Goal: Task Accomplishment & Management: Use online tool/utility

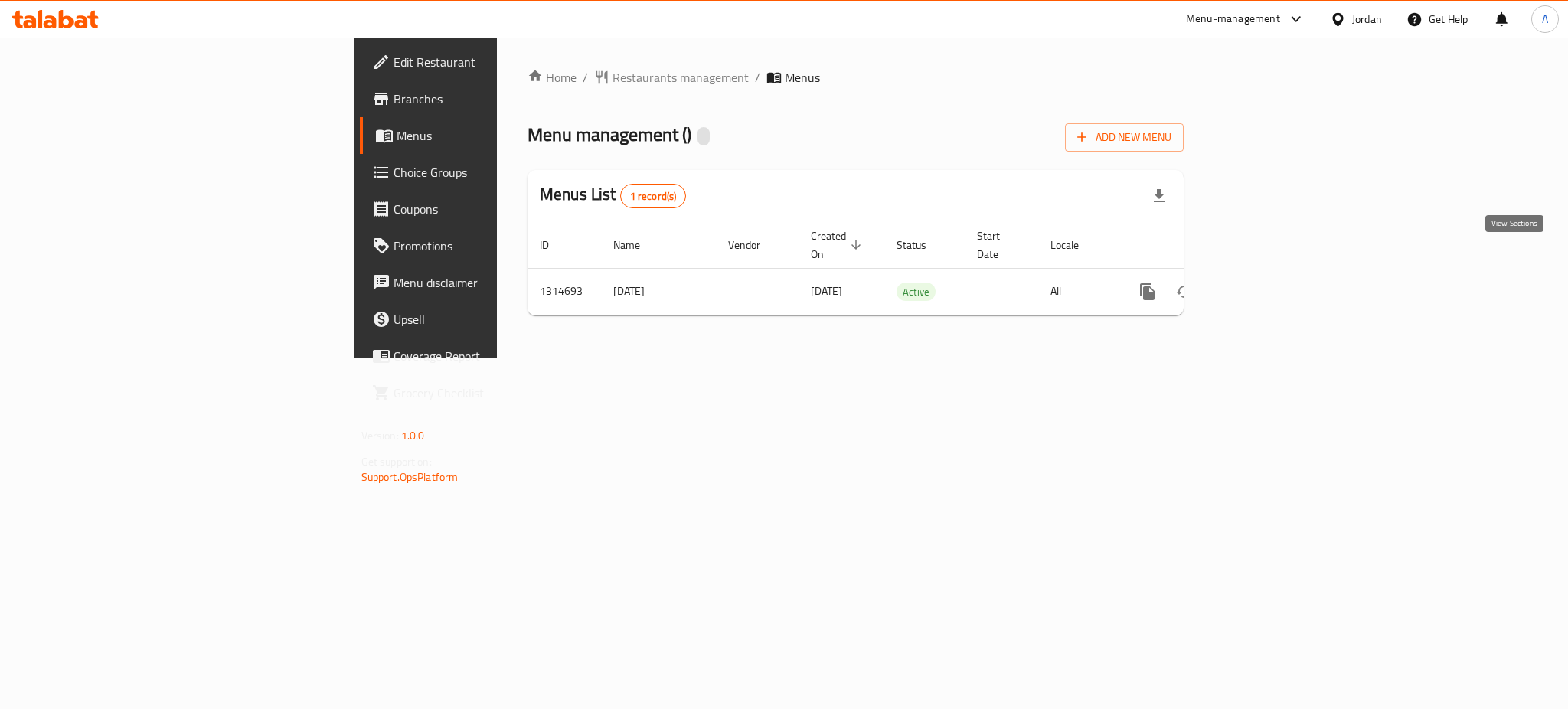
click at [1276, 273] on link "enhanced table" at bounding box center [1257, 291] width 37 height 37
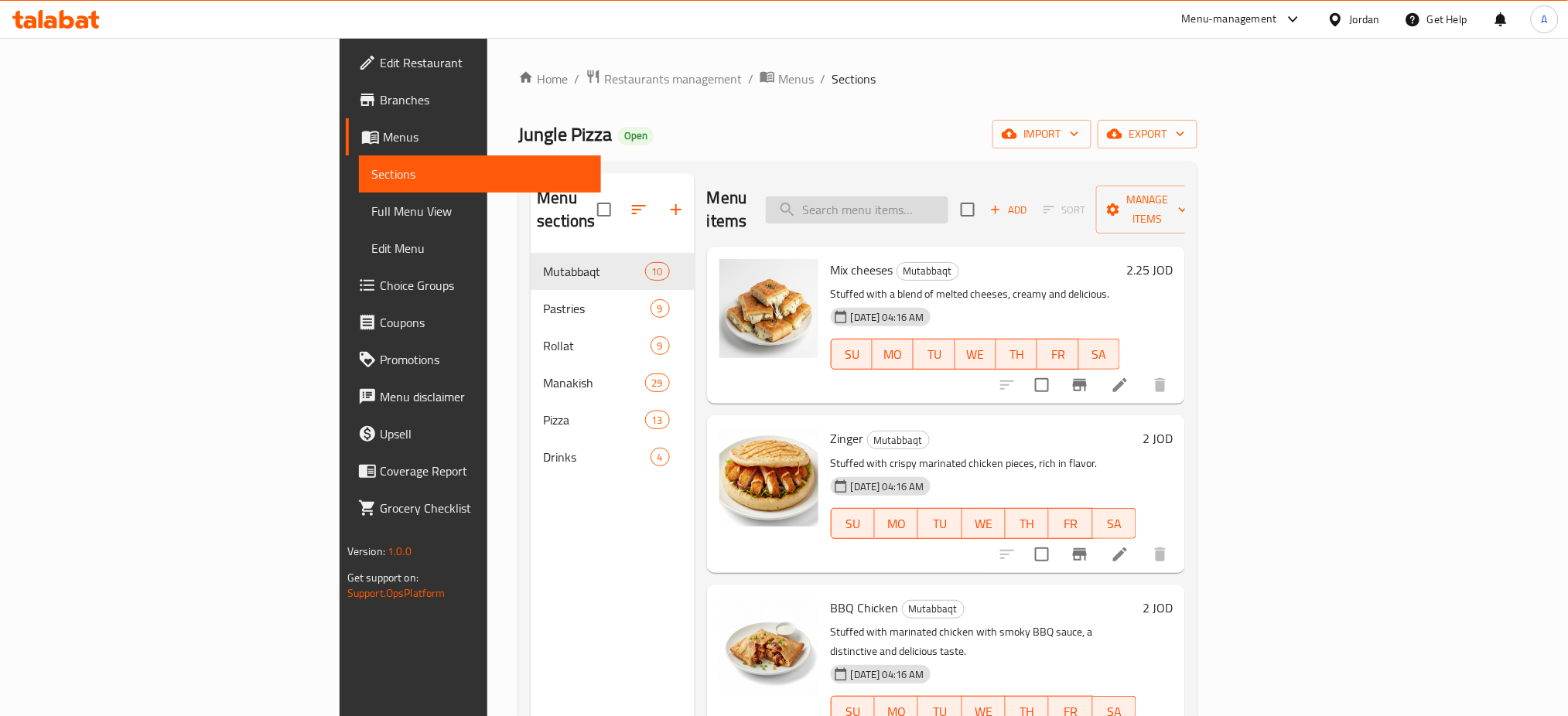
click at [948, 197] on input "search" at bounding box center [856, 210] width 182 height 27
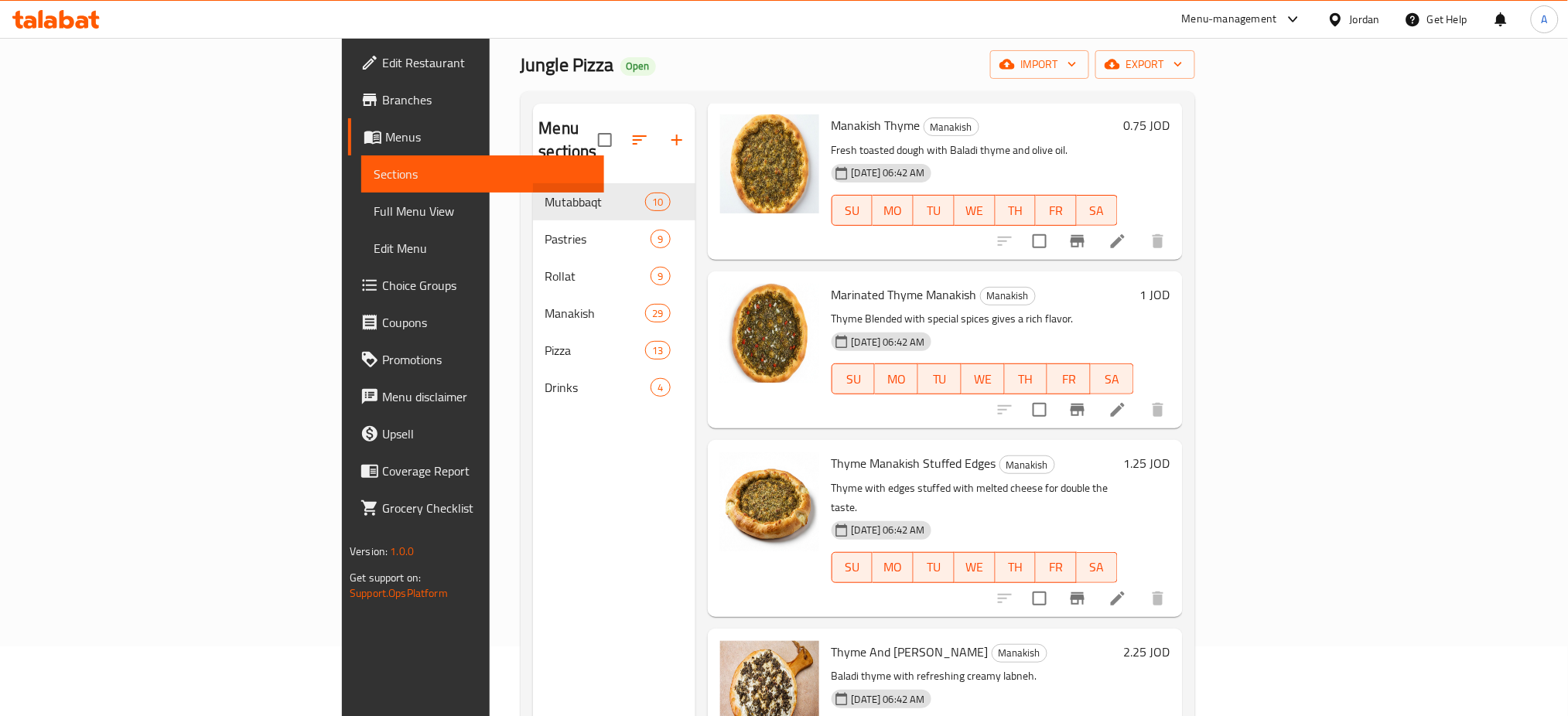
scroll to position [206, 0]
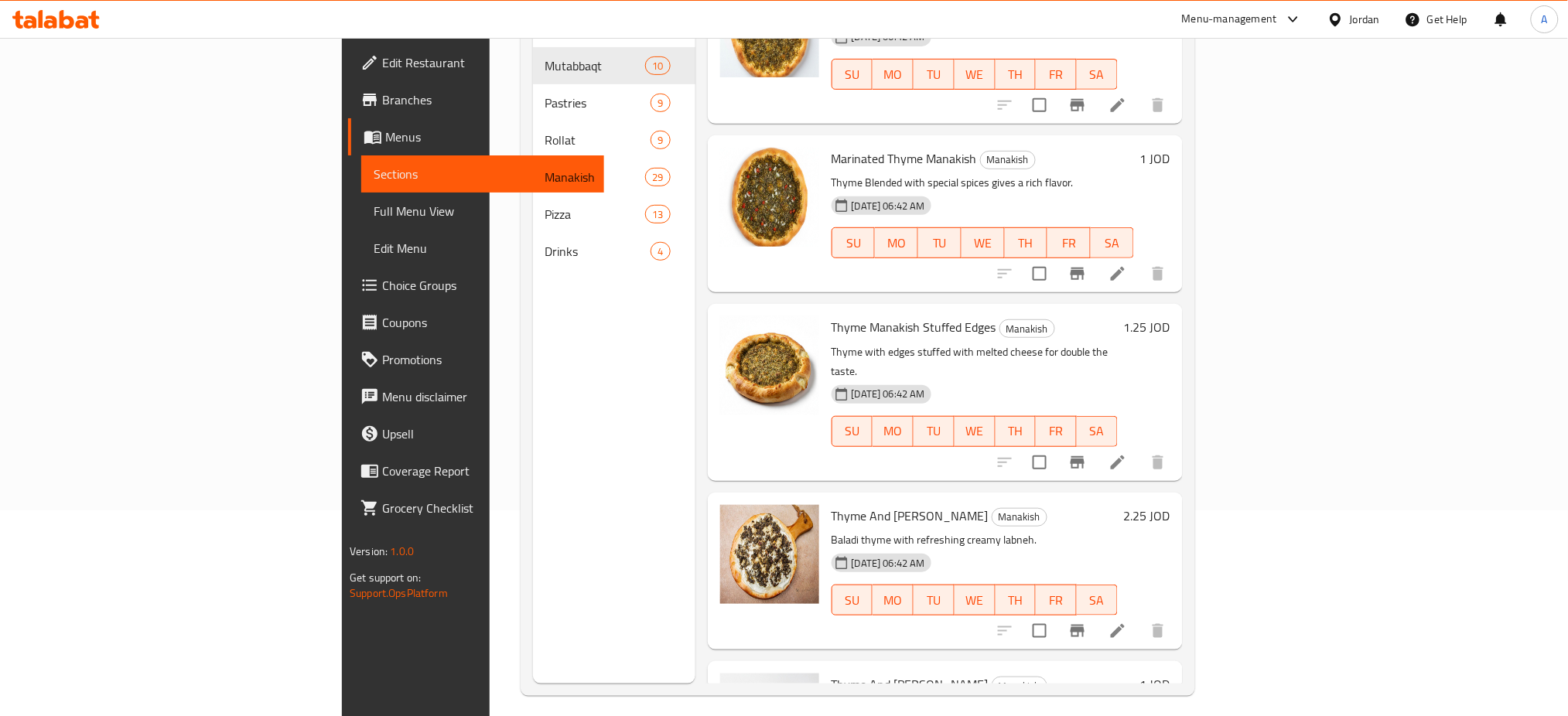
type input "زعتر"
click at [1170, 505] on h6 "2.25 JOD" at bounding box center [1147, 516] width 46 height 22
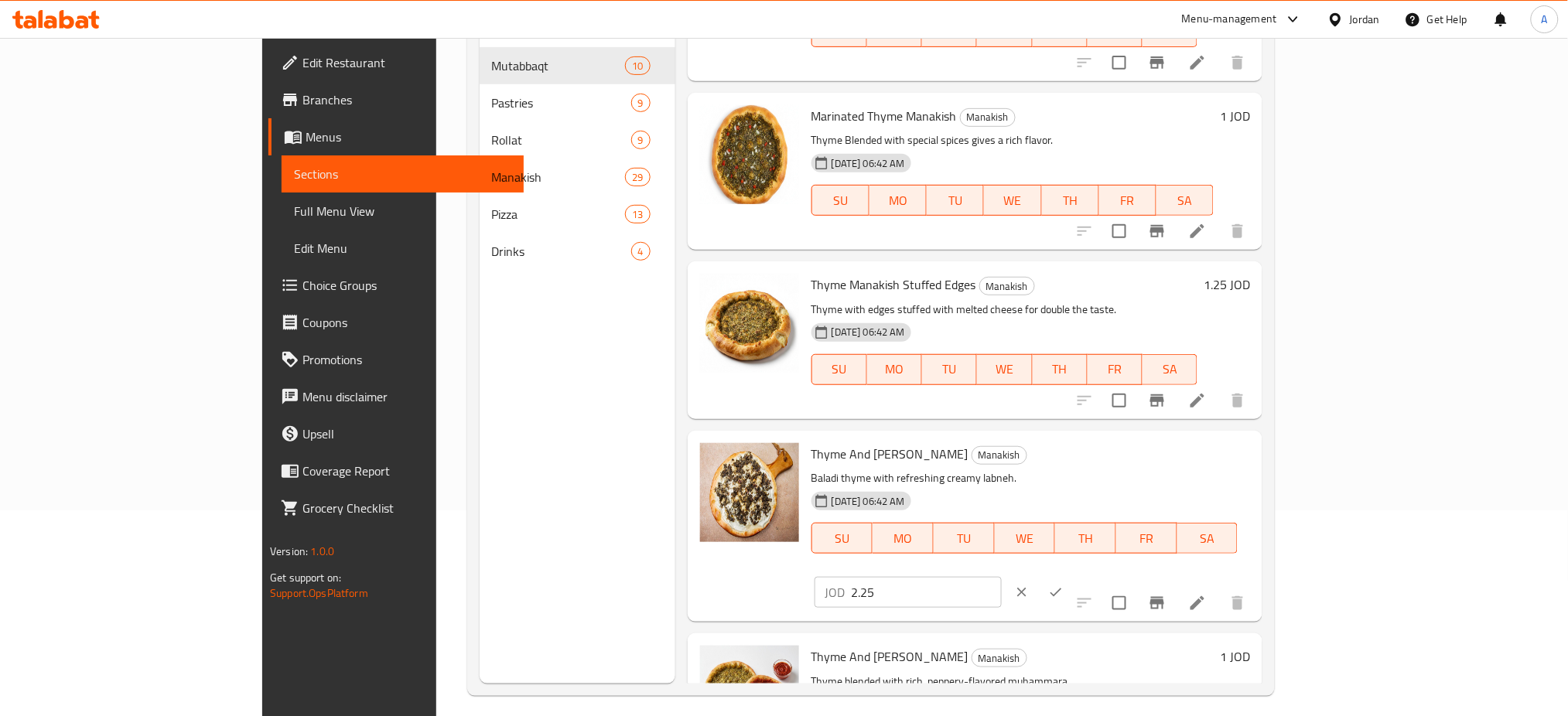
click at [1256, 437] on div "Thyme And Labneh Manakish Manakish Baladi thyme with refreshing creamy labneh. …" at bounding box center [1030, 527] width 451 height 179
type input "1"
click at [1063, 585] on icon "ok" at bounding box center [1055, 592] width 15 height 15
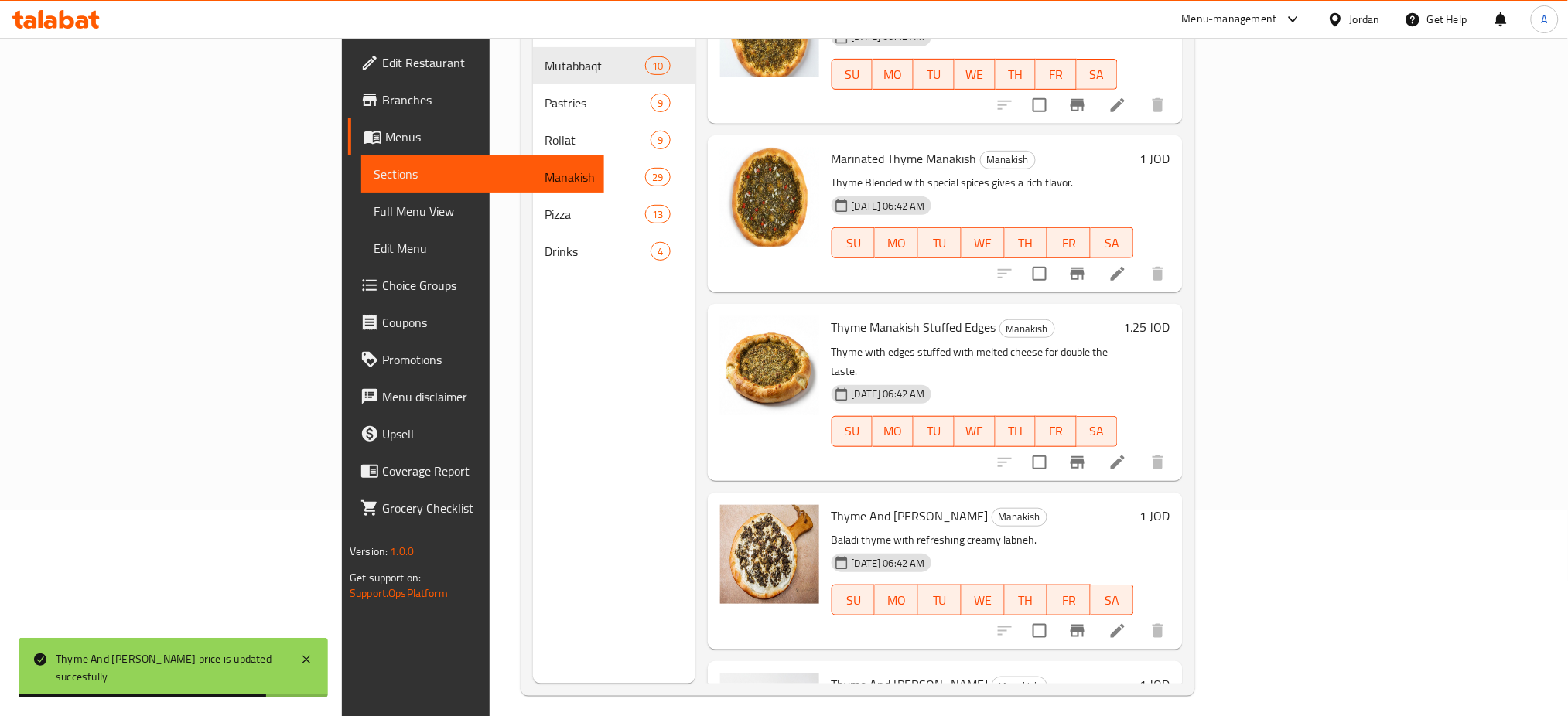
click at [1170, 316] on h6 "1.25 JOD" at bounding box center [1147, 327] width 46 height 22
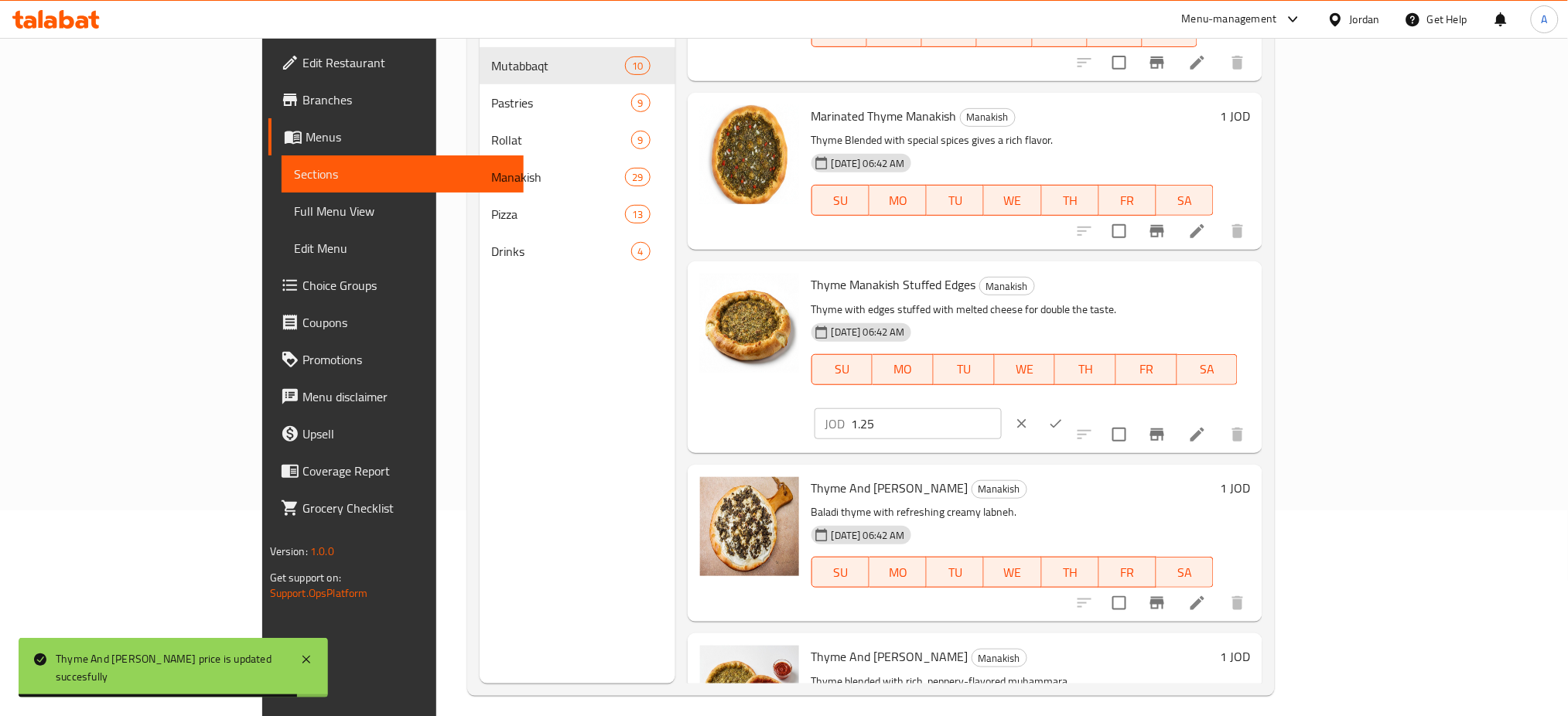
drag, startPoint x: 1386, startPoint y: 240, endPoint x: 1267, endPoint y: 235, distance: 119.1
click at [1256, 268] on div "Thyme Manakish Stuffed Edges Manakish Thyme with edges stuffed with melted chee…" at bounding box center [1030, 357] width 451 height 179
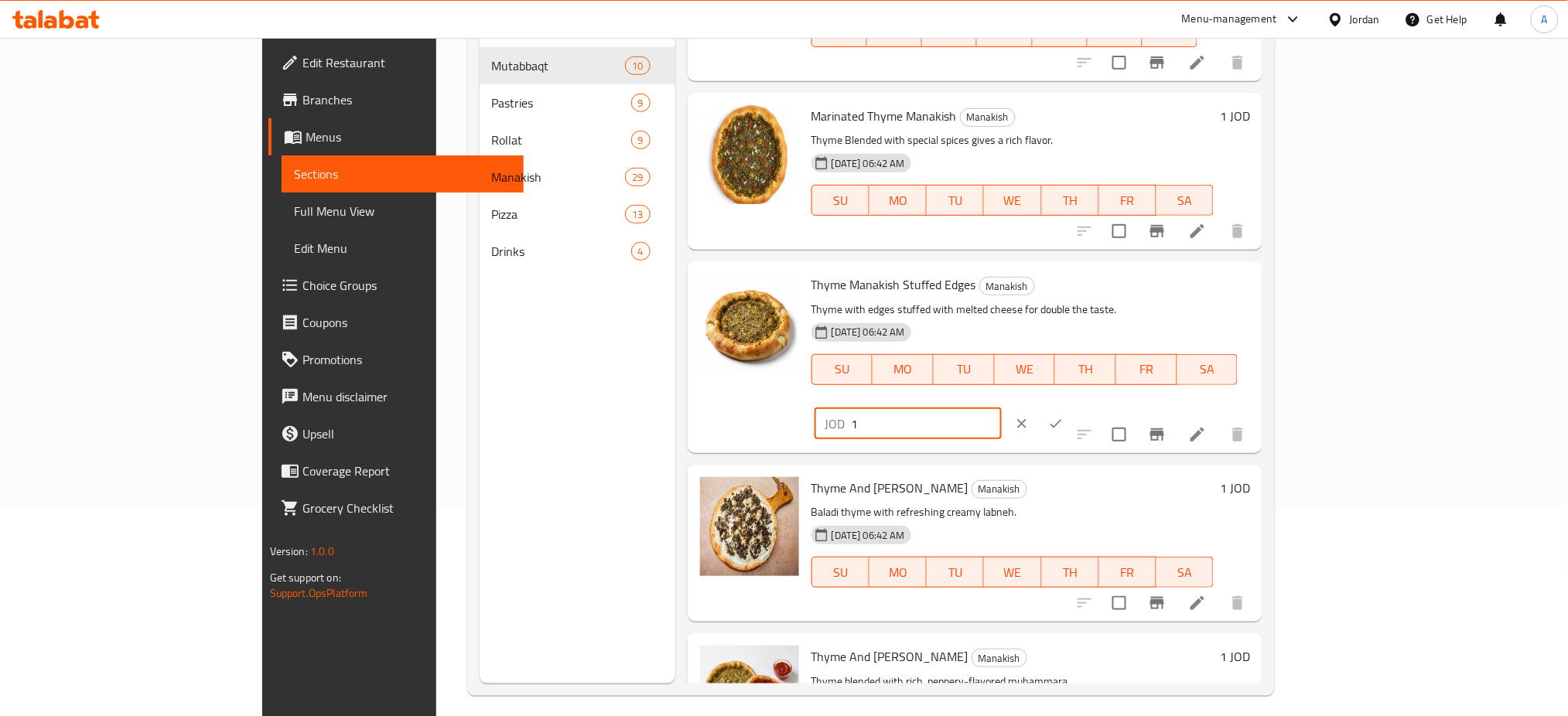
type input "1"
click at [1072, 407] on button "ok" at bounding box center [1055, 424] width 34 height 34
